Goal: Task Accomplishment & Management: Manage account settings

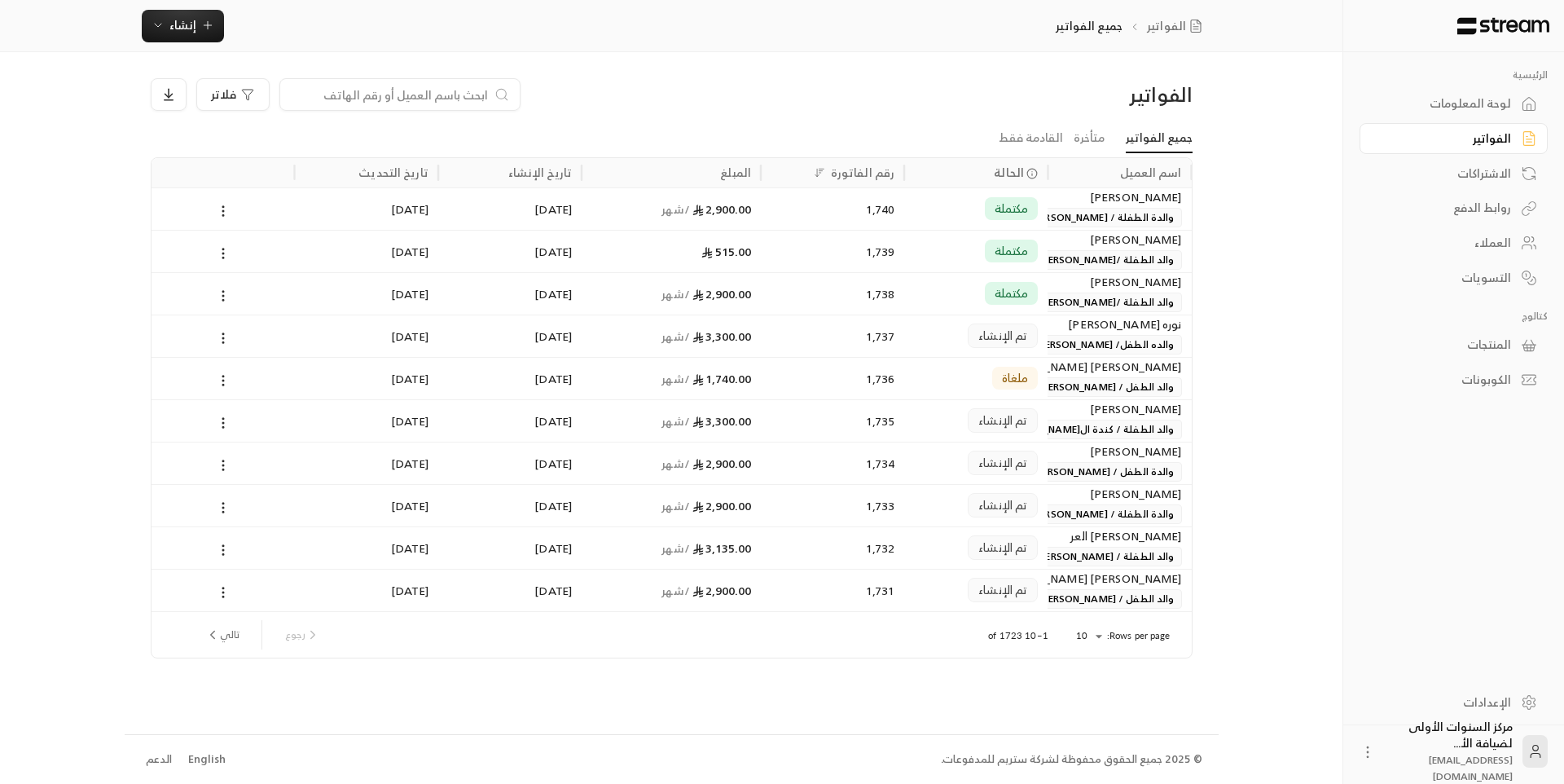
click at [460, 101] on input at bounding box center [389, 94] width 199 height 18
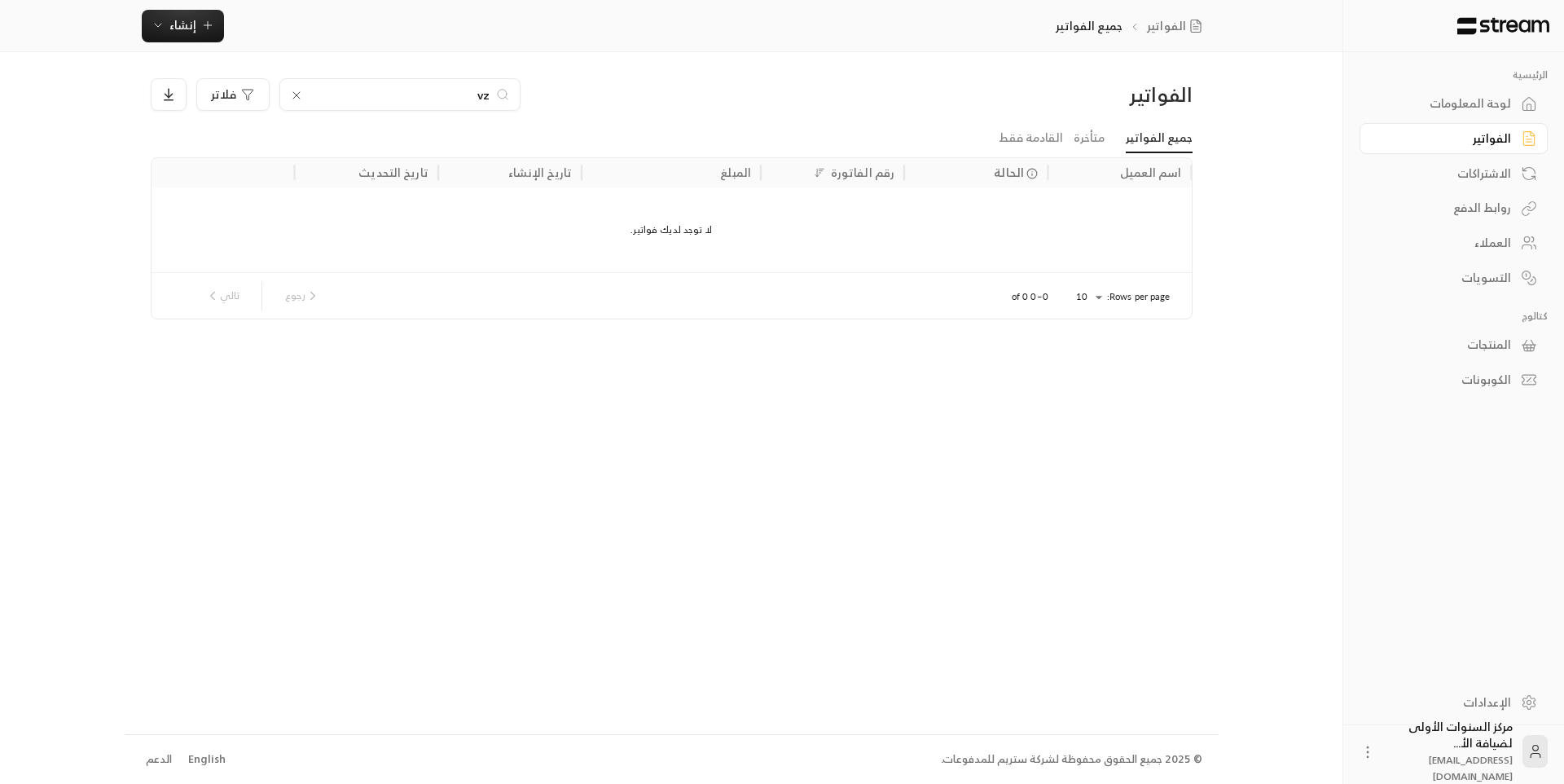
type input "v"
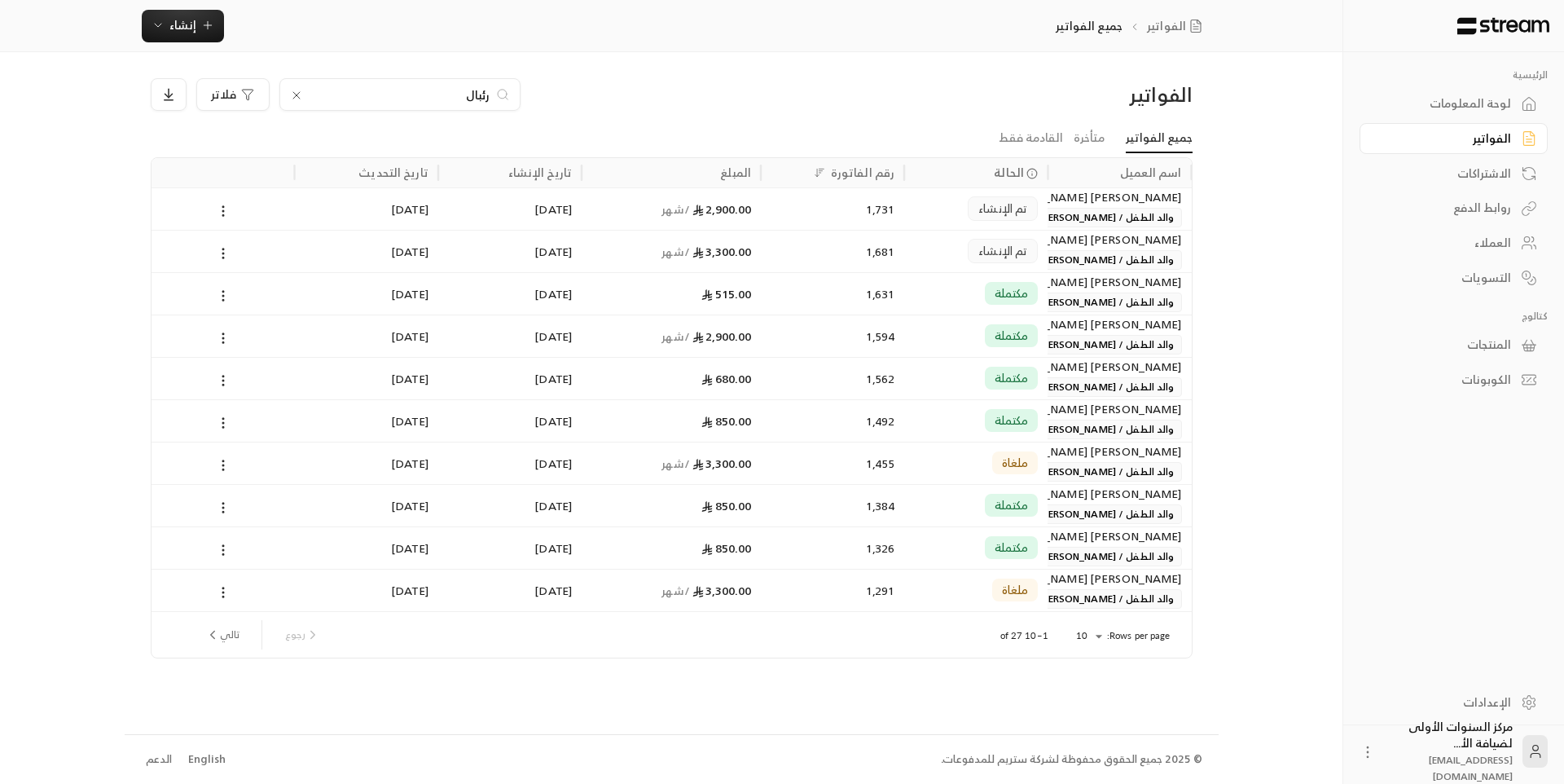
type input "رئبال"
click at [885, 242] on div "1,681" at bounding box center [833, 251] width 124 height 42
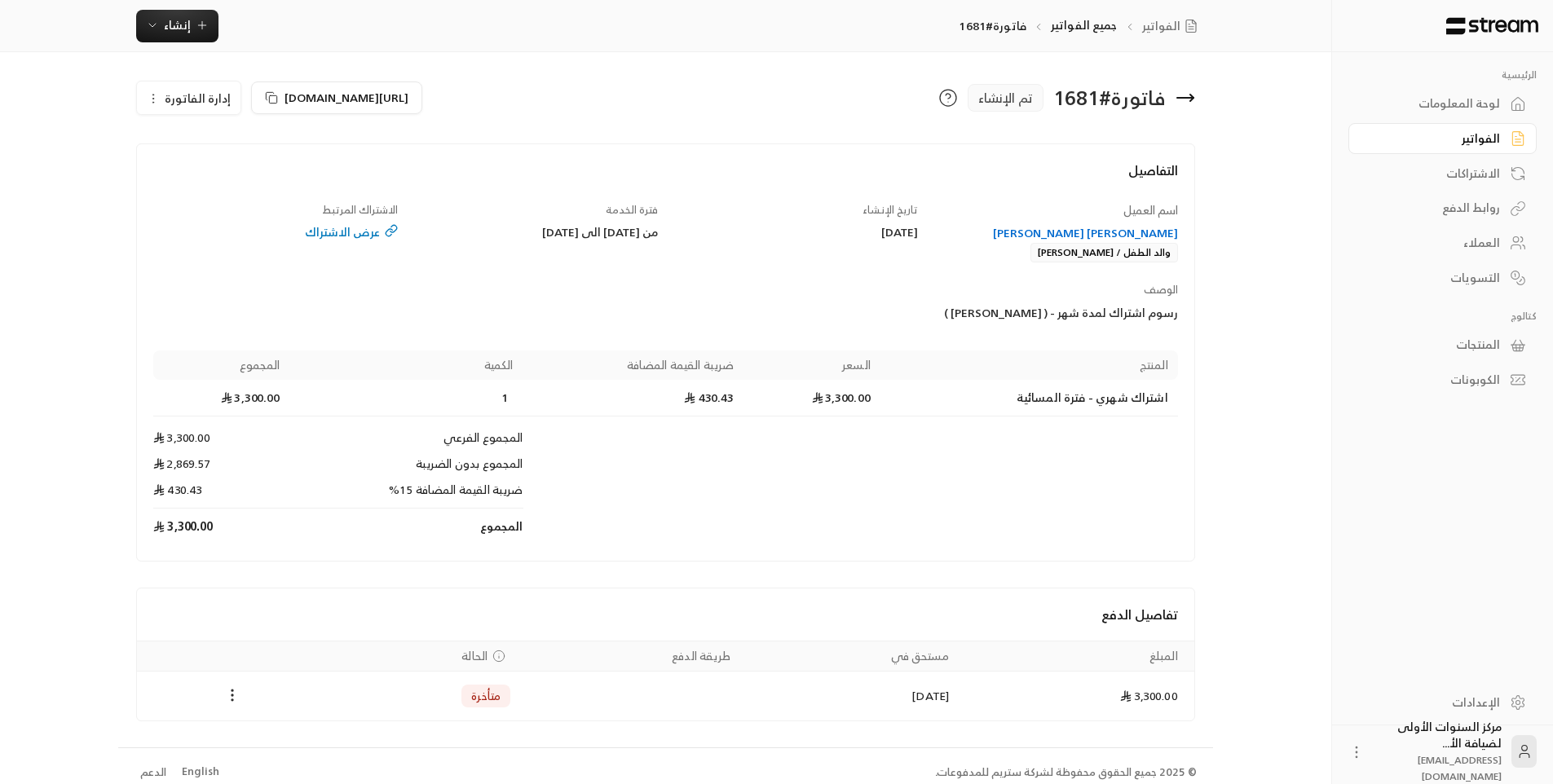
click at [1190, 102] on icon at bounding box center [1185, 97] width 19 height 19
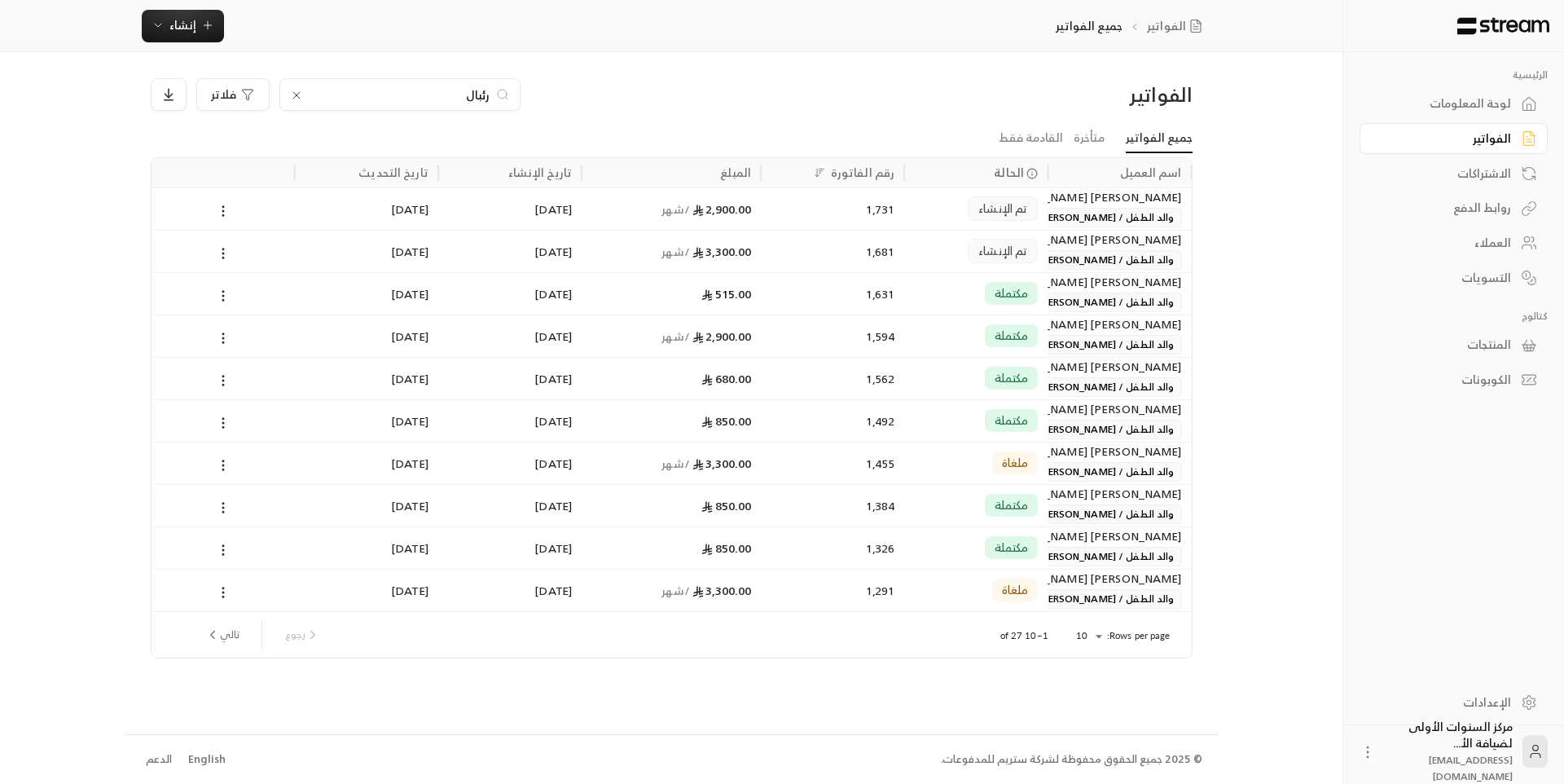
click at [995, 207] on span "تم الإنشاء" at bounding box center [1003, 209] width 49 height 17
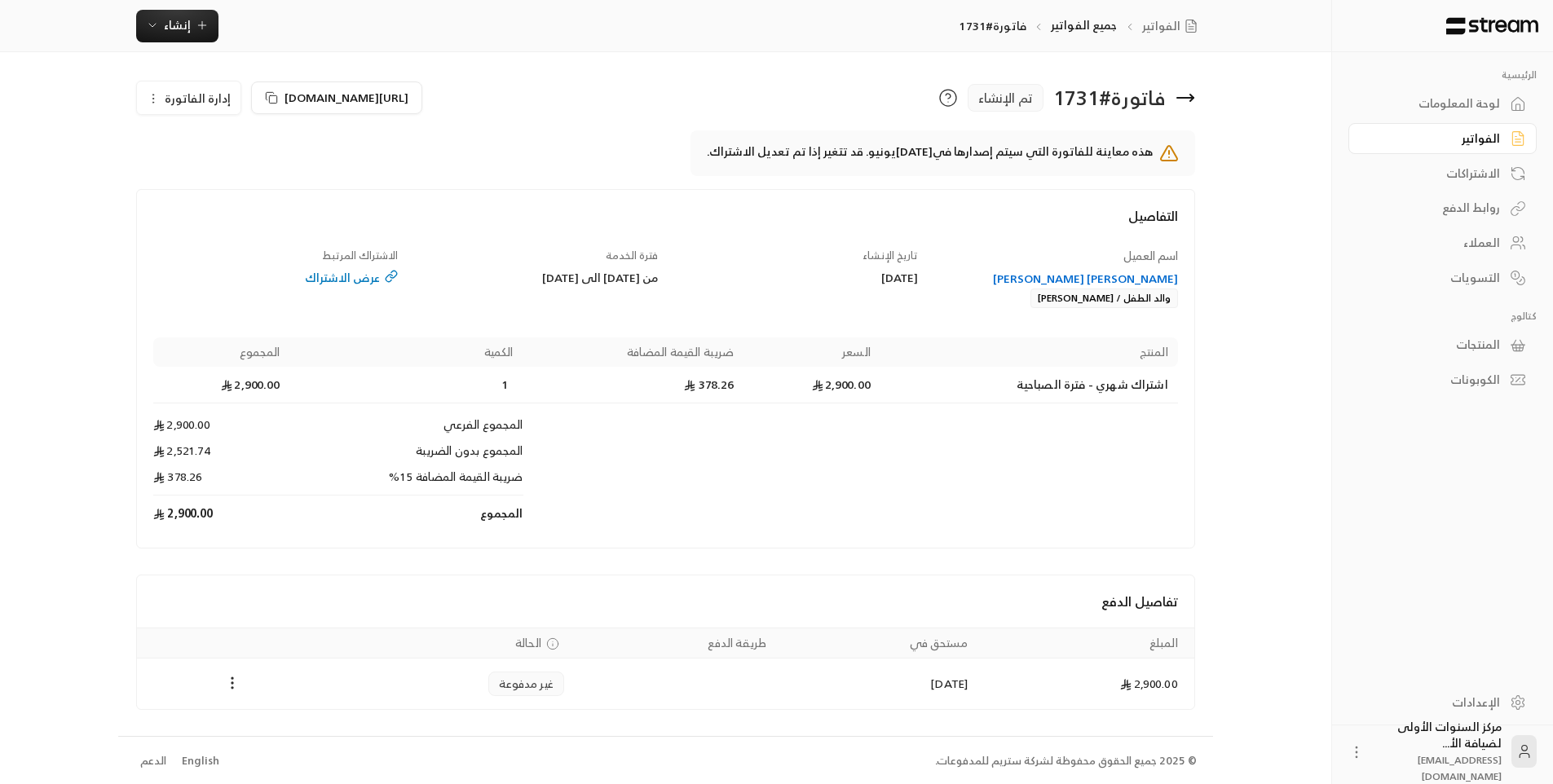
click at [1194, 97] on icon at bounding box center [1185, 97] width 19 height 19
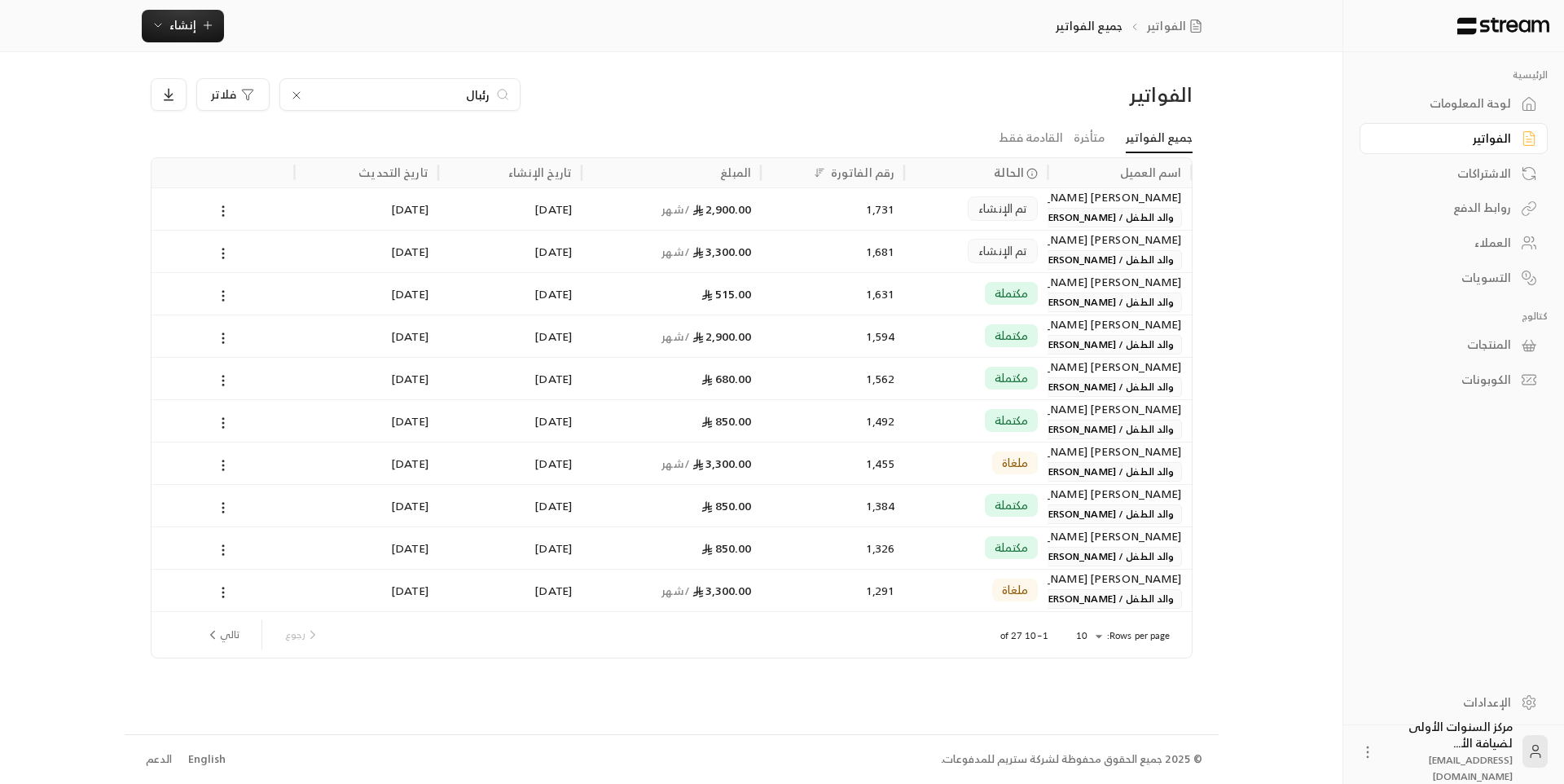
click at [883, 252] on div "1,681" at bounding box center [833, 251] width 124 height 42
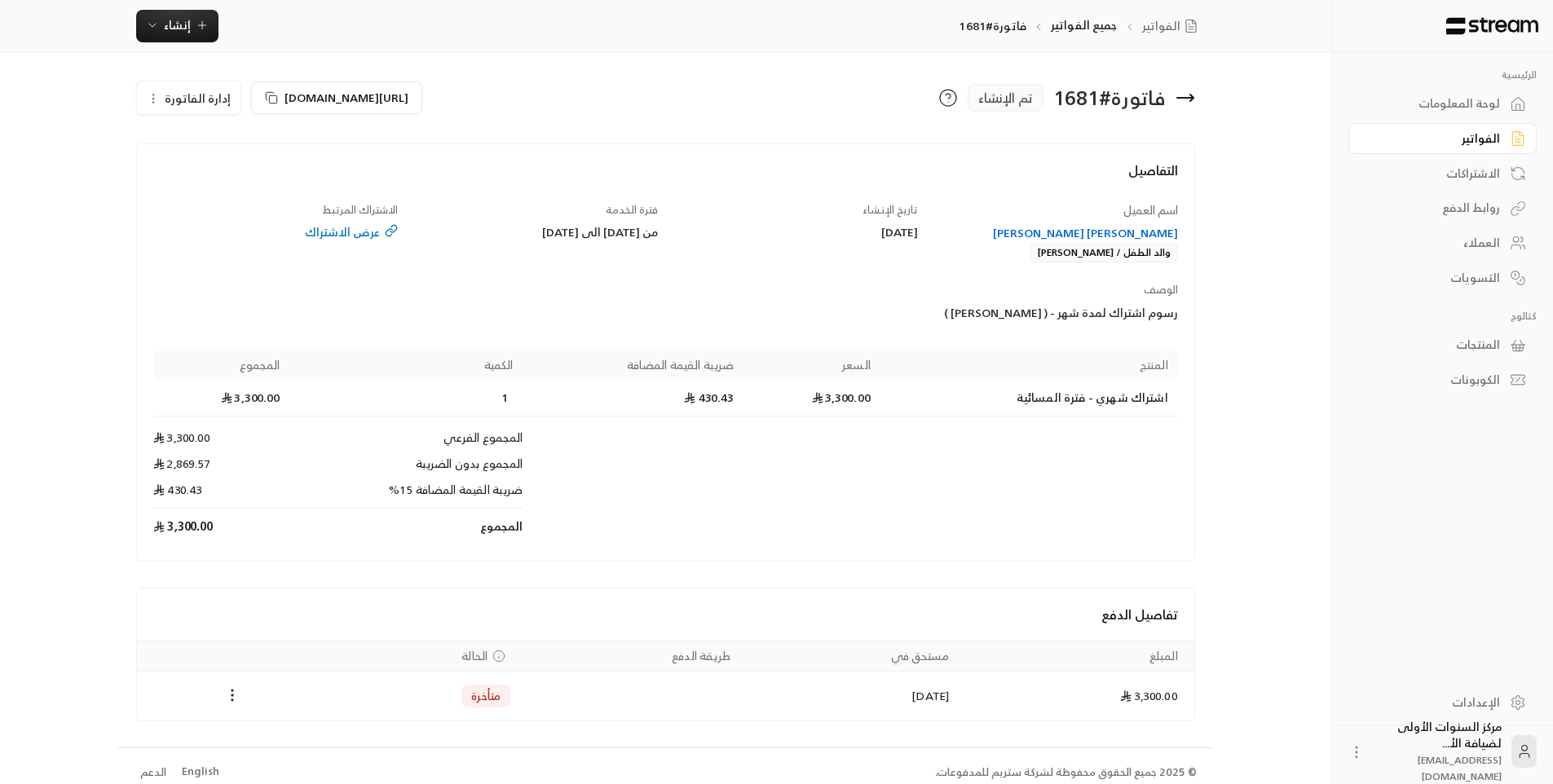
click at [185, 93] on span "إدارة الفاتورة" at bounding box center [197, 98] width 66 height 20
click at [235, 175] on span "إلغاء" at bounding box center [230, 175] width 20 height 13
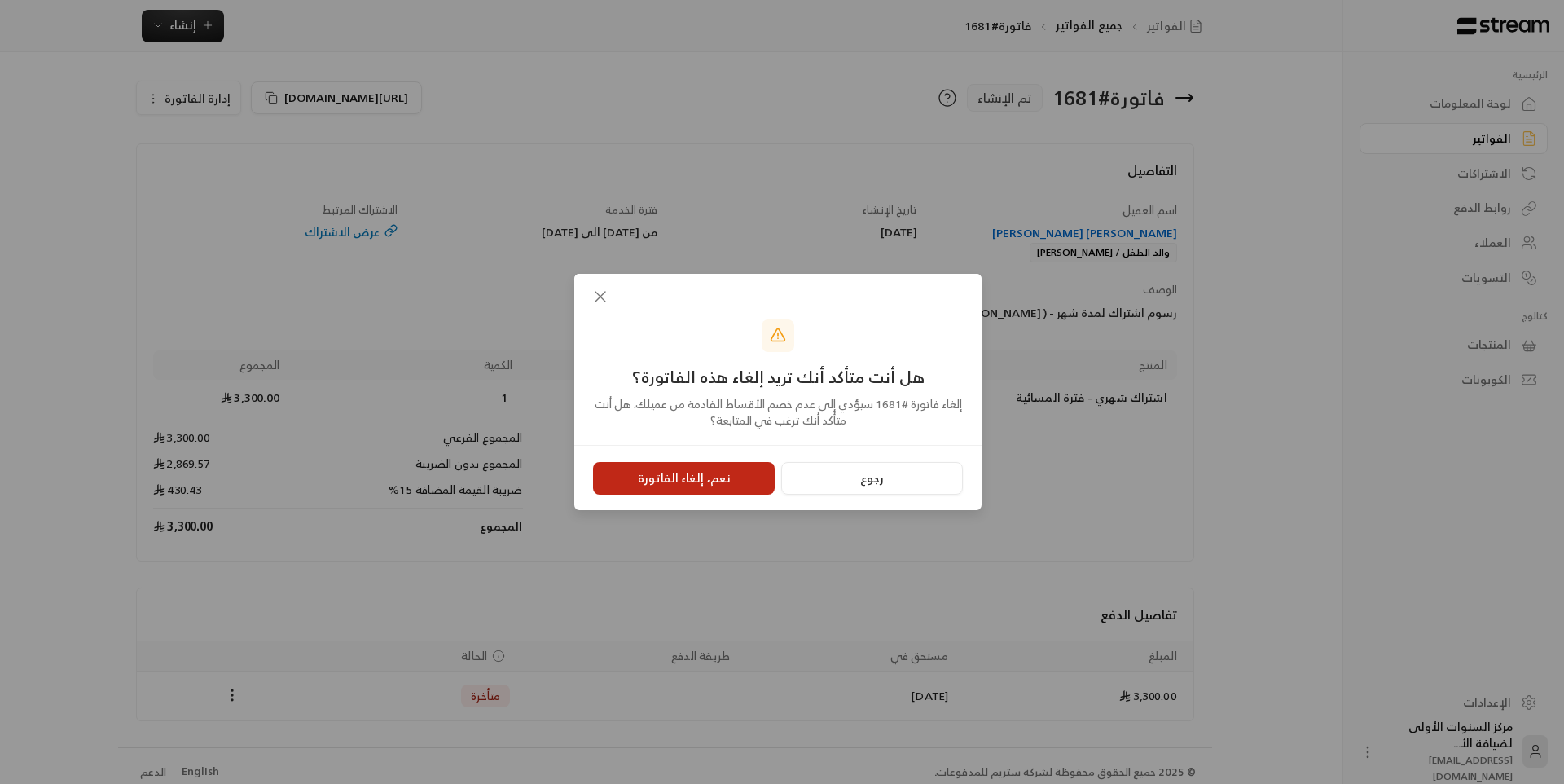
click at [687, 476] on button "نعم، إلغاء الفاتورة" at bounding box center [684, 478] width 182 height 33
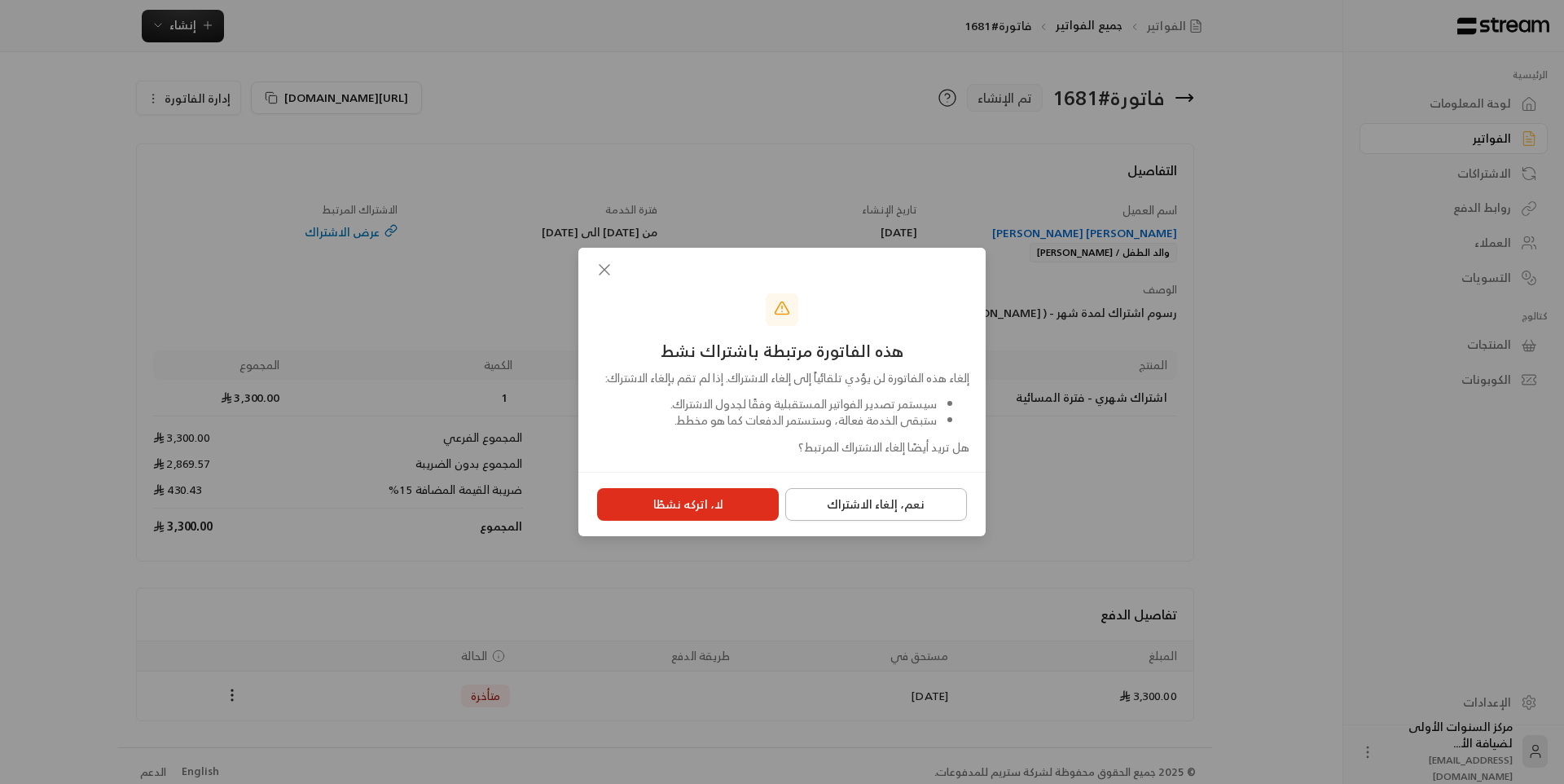
click at [874, 515] on button "نعم، إلغاء الاشتراك" at bounding box center [877, 503] width 182 height 33
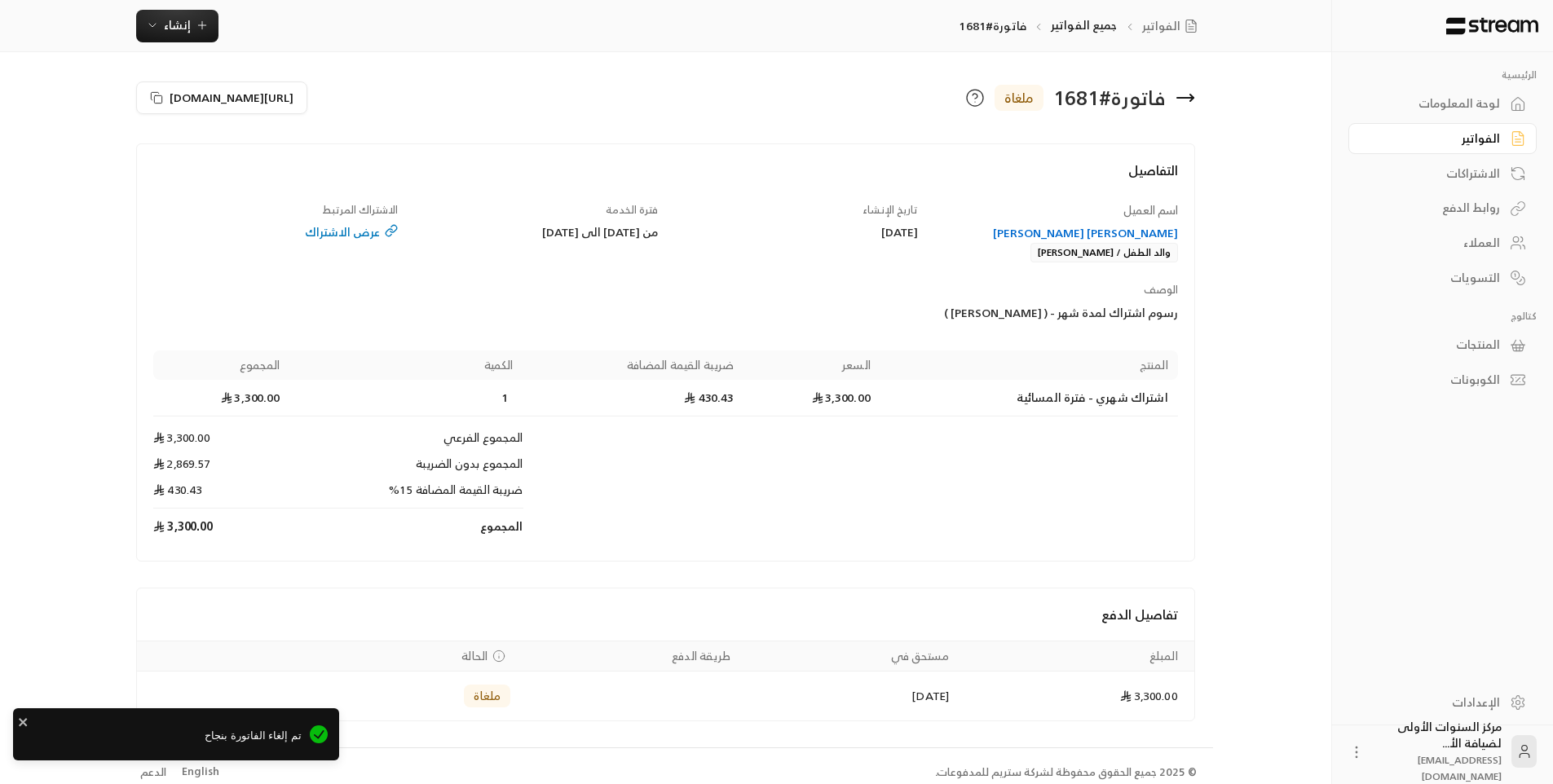
scroll to position [13, 0]
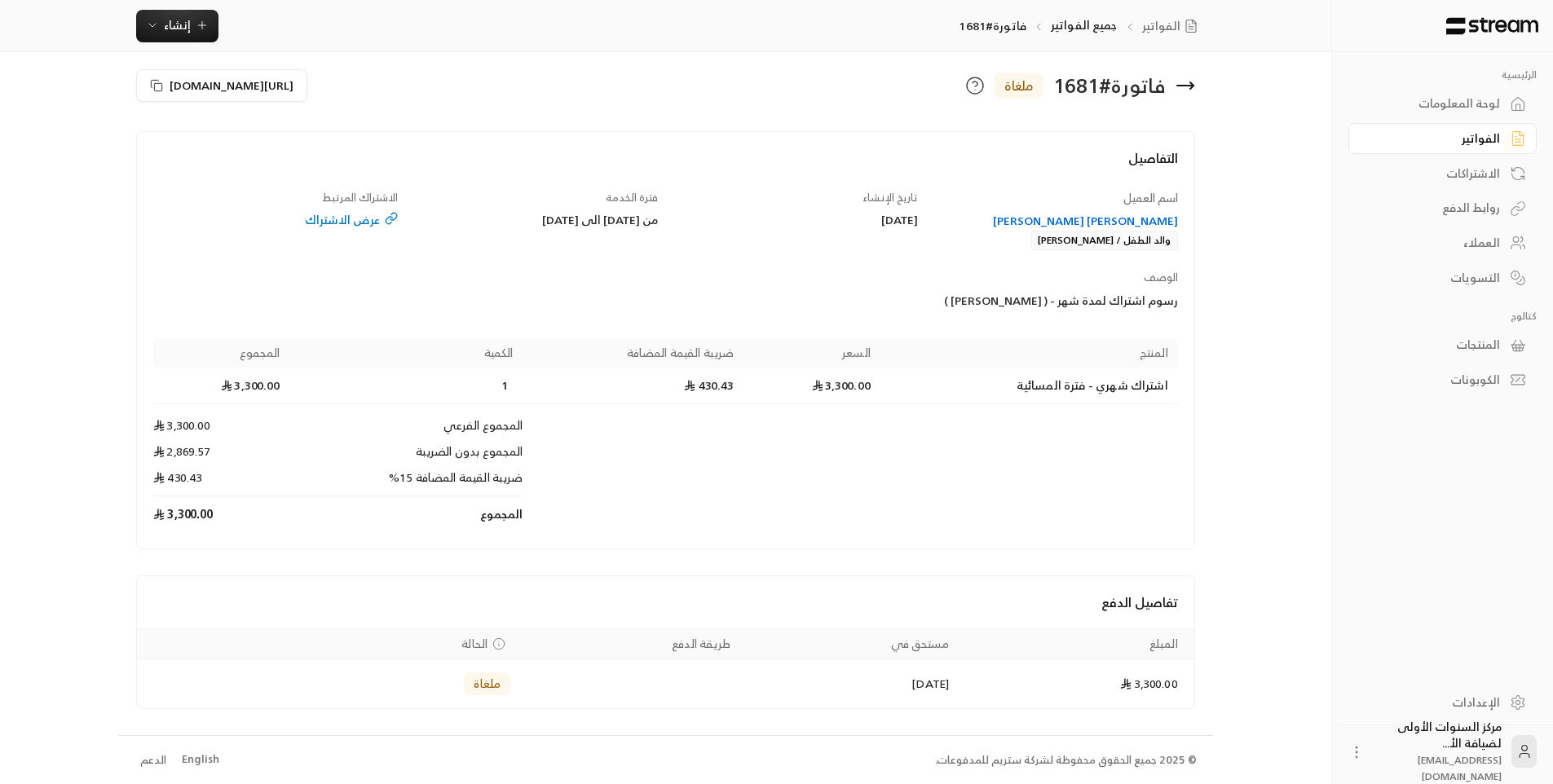
click at [1132, 221] on div "[PERSON_NAME] [PERSON_NAME]" at bounding box center [1055, 221] width 245 height 17
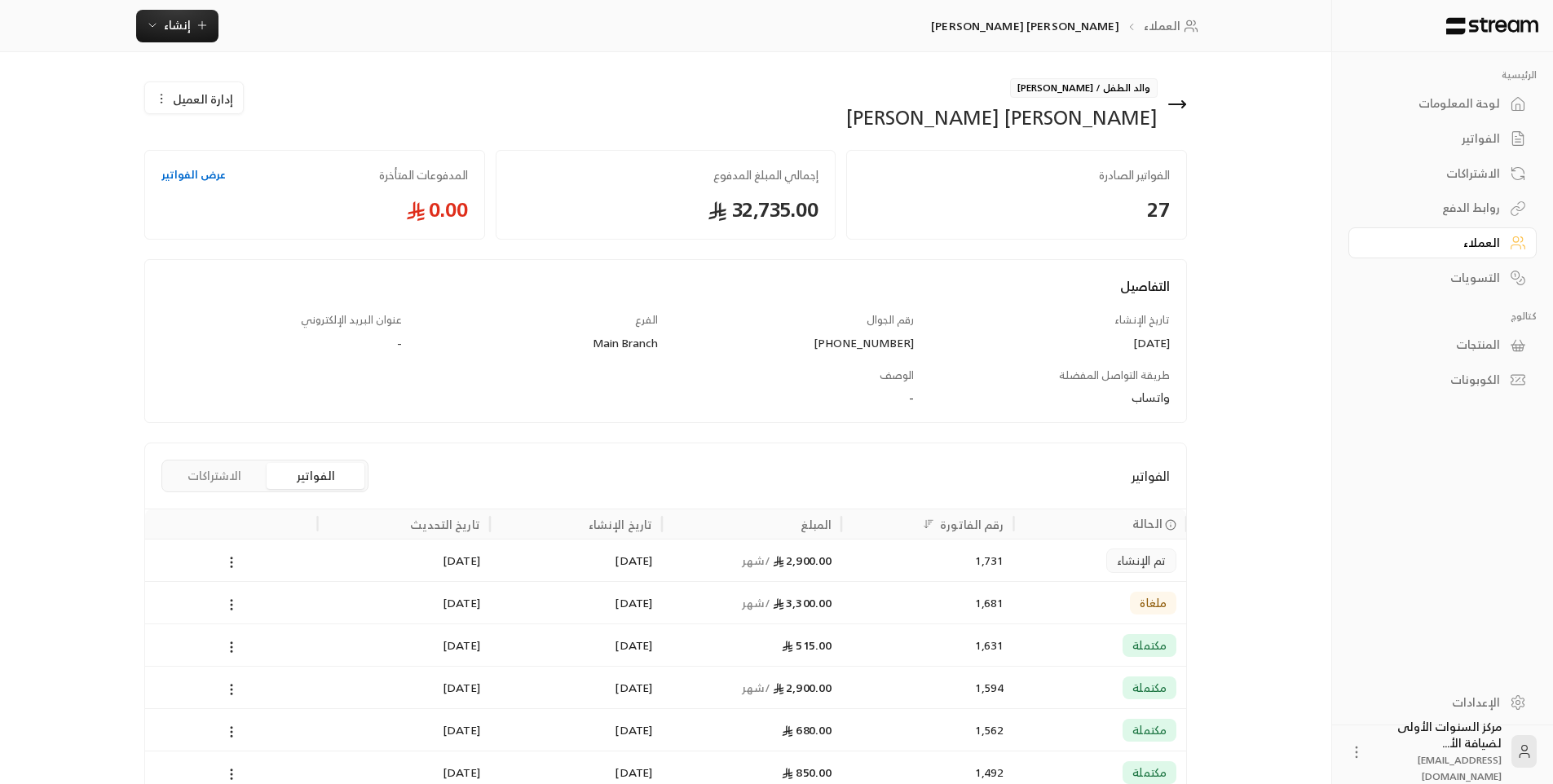
click at [221, 464] on button "الاشتراكات" at bounding box center [214, 475] width 98 height 26
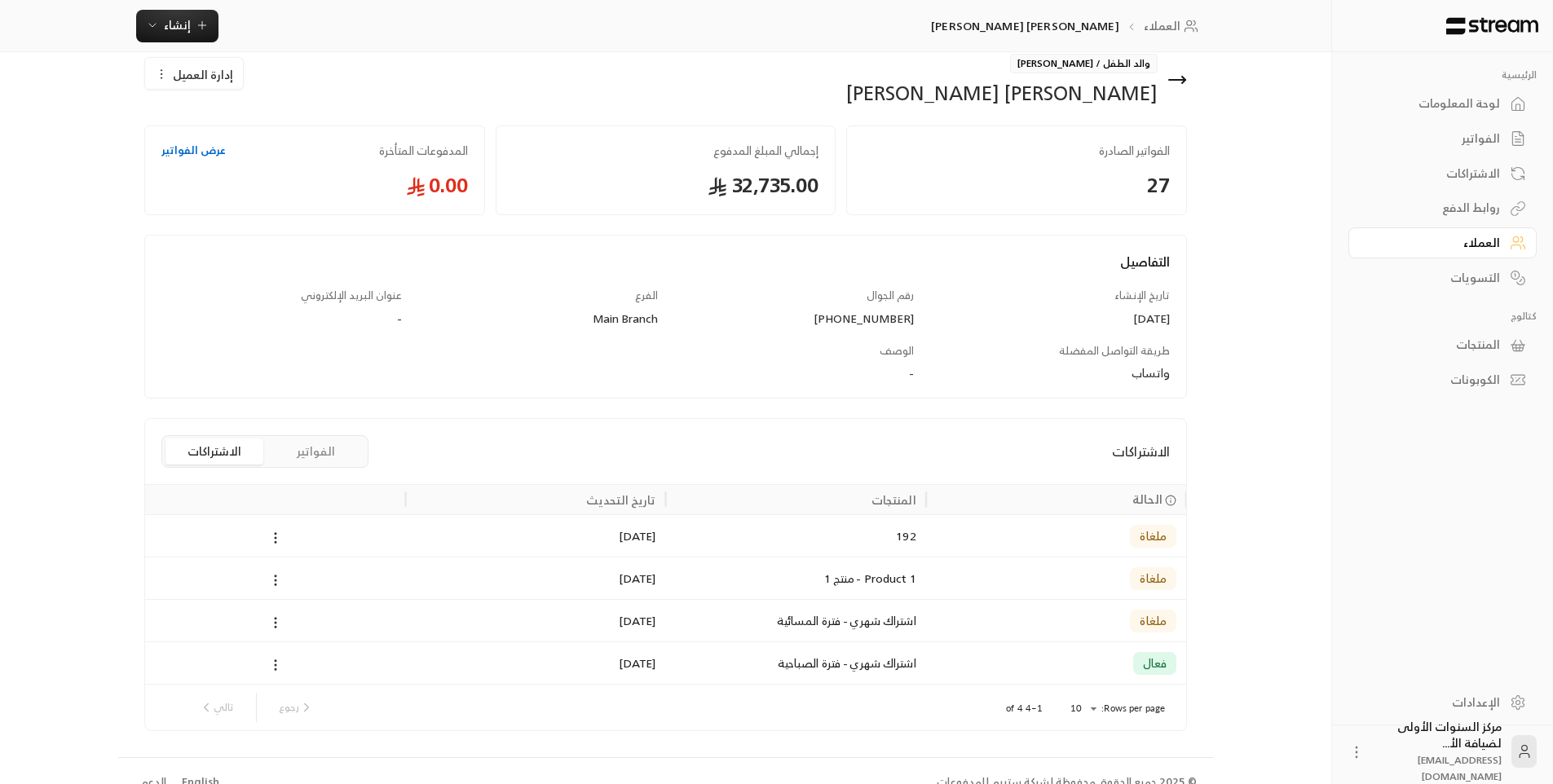
scroll to position [48, 0]
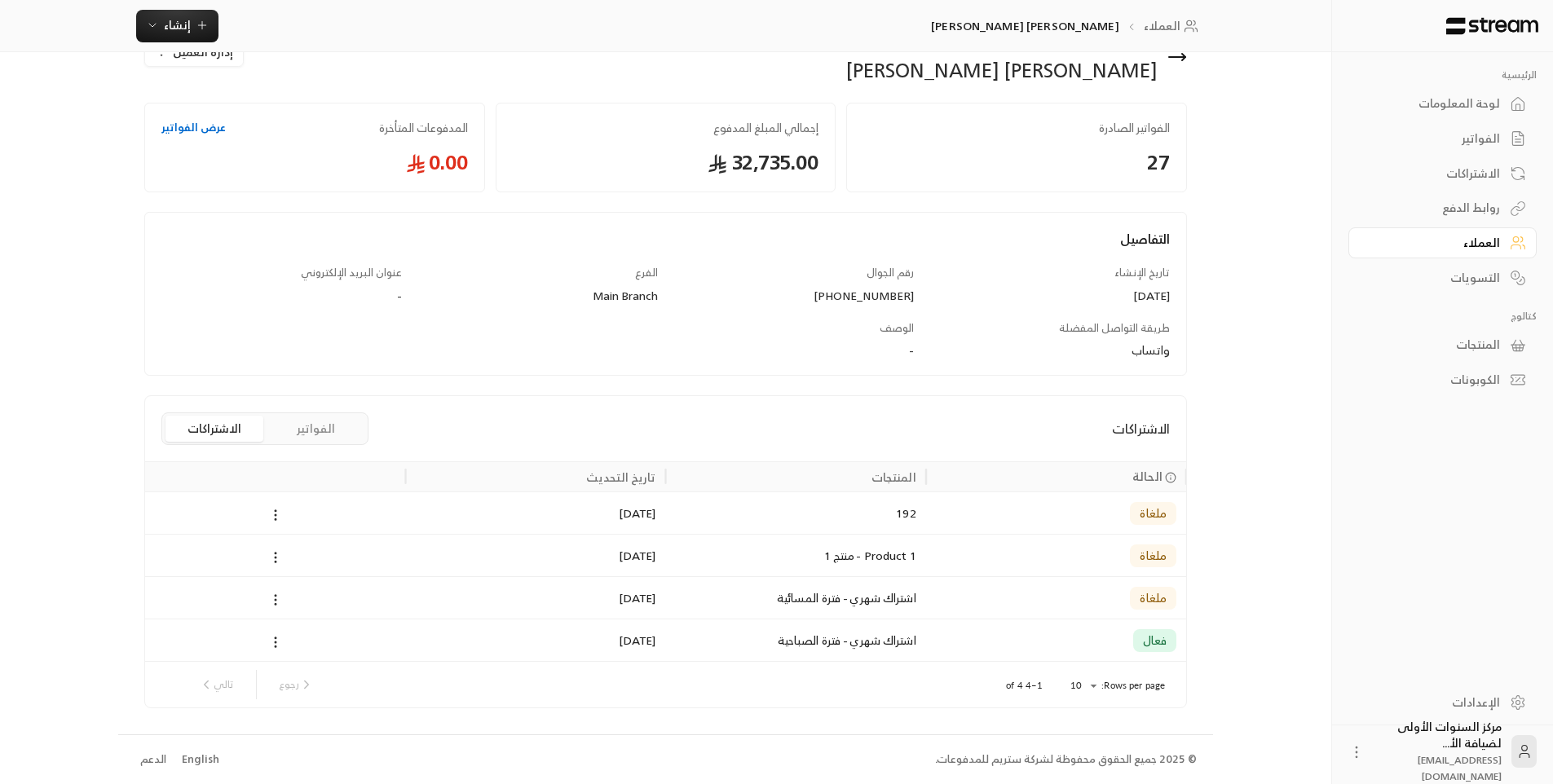
click at [499, 640] on div "[DATE]" at bounding box center [535, 640] width 241 height 42
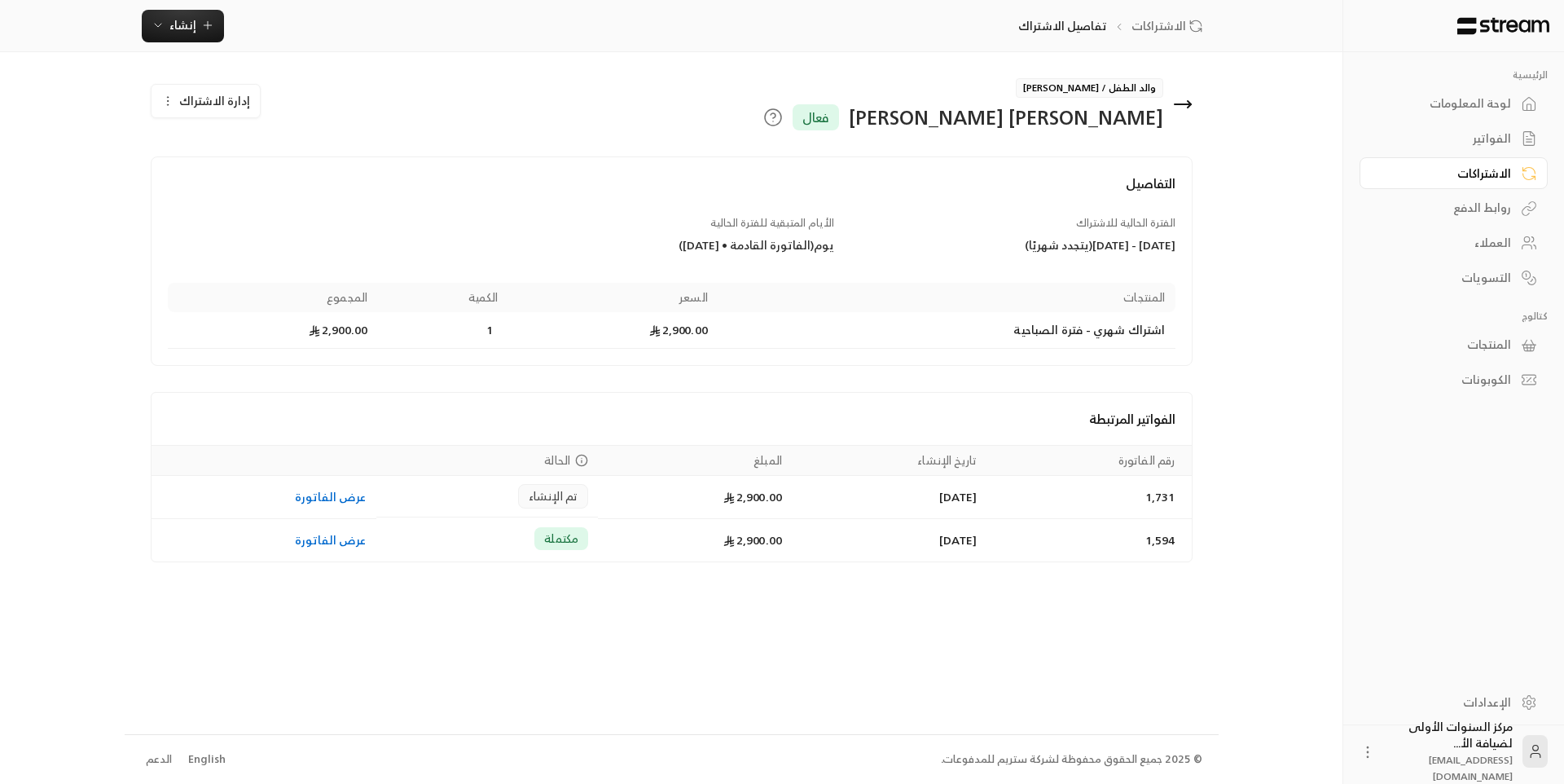
click at [1182, 107] on icon at bounding box center [1182, 104] width 19 height 19
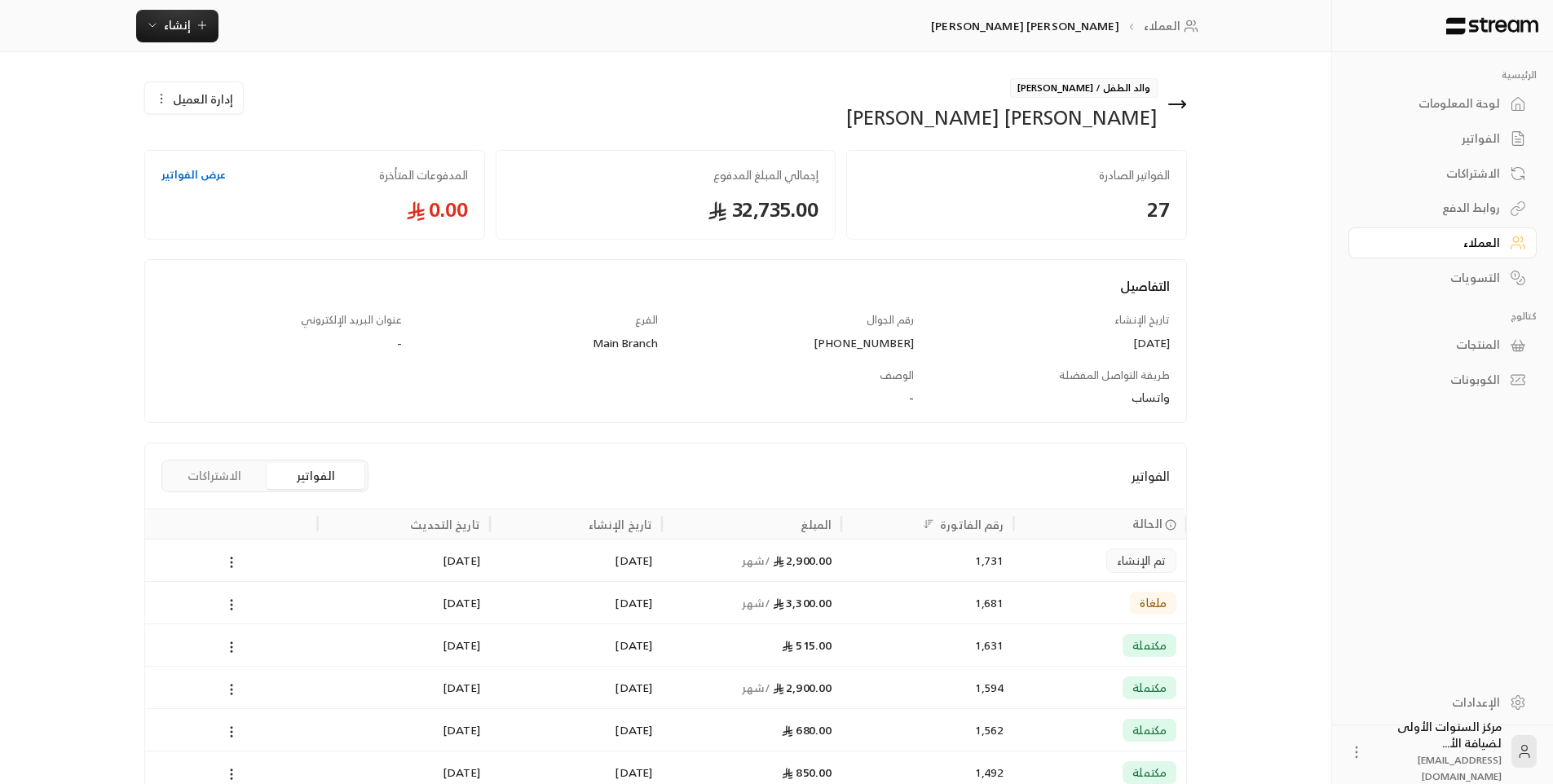
click at [1129, 556] on span "تم الإنشاء" at bounding box center [1141, 561] width 49 height 17
